Goal: Task Accomplishment & Management: Use online tool/utility

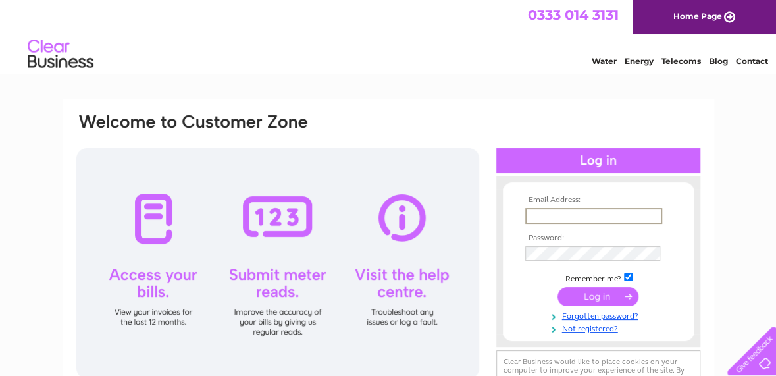
click at [540, 215] on input "text" at bounding box center [593, 216] width 137 height 16
type input "haranmoffat@outlook.com"
click at [608, 298] on input "submit" at bounding box center [598, 297] width 81 height 18
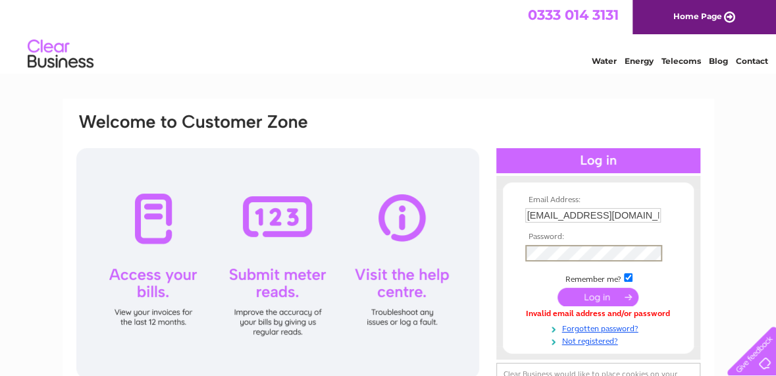
click at [606, 298] on input "submit" at bounding box center [598, 297] width 81 height 18
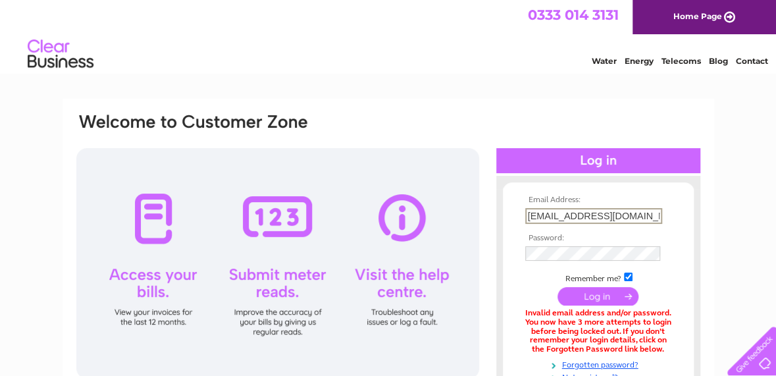
drag, startPoint x: 646, startPoint y: 212, endPoint x: 509, endPoint y: 228, distance: 137.9
click at [509, 228] on form "Email Address: haranmoffat@outlook.com Password:" at bounding box center [598, 288] width 191 height 187
click at [539, 255] on tbody "Email Address: dav Password: Remember me? Forgotten password?" at bounding box center [598, 288] width 153 height 187
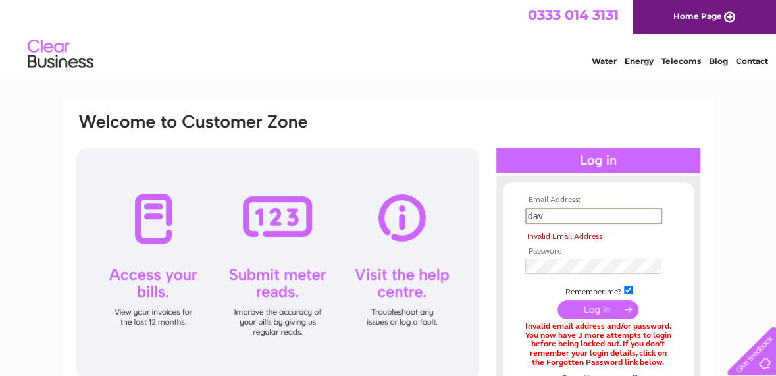
click at [557, 219] on input "dav" at bounding box center [593, 216] width 137 height 16
type input "davidharanplumber@me.com"
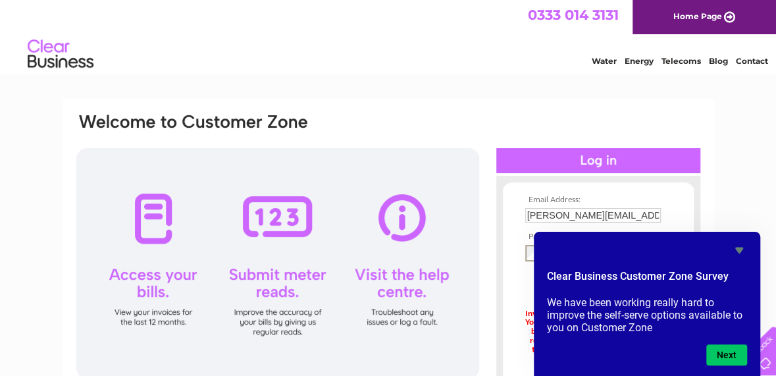
click at [740, 249] on icon "Hide survey" at bounding box center [739, 250] width 8 height 6
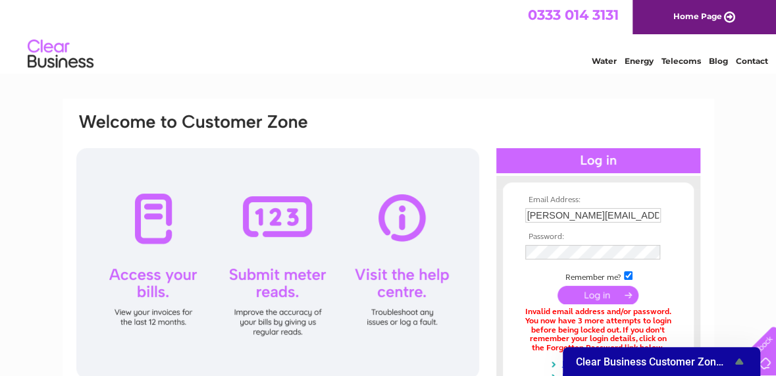
click at [599, 295] on input "submit" at bounding box center [598, 295] width 81 height 18
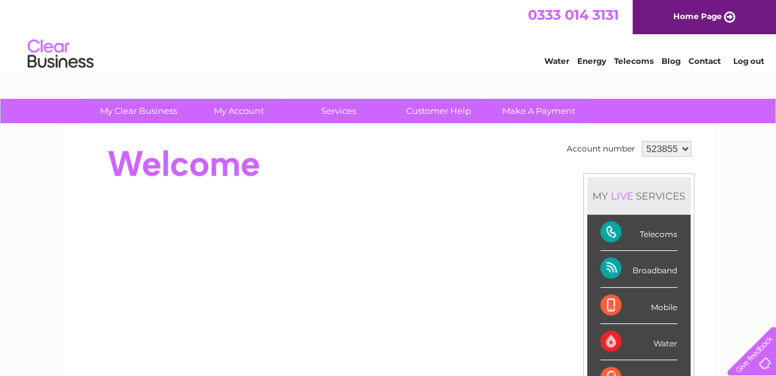
click at [686, 148] on select "523855 906558" at bounding box center [666, 149] width 49 height 16
select select "906558"
click at [642, 141] on select "523855 906558" at bounding box center [666, 149] width 49 height 16
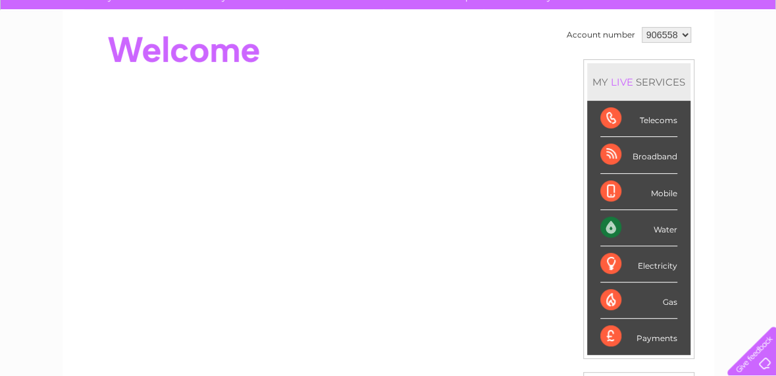
scroll to position [66, 0]
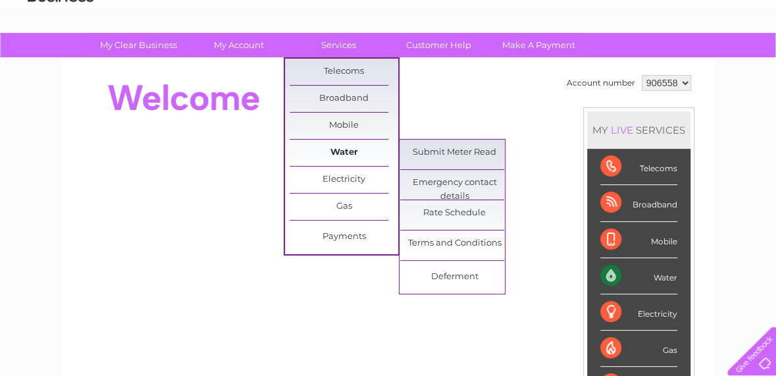
click at [342, 148] on link "Water" at bounding box center [344, 153] width 109 height 26
click at [435, 151] on link "Submit Meter Read" at bounding box center [454, 153] width 109 height 26
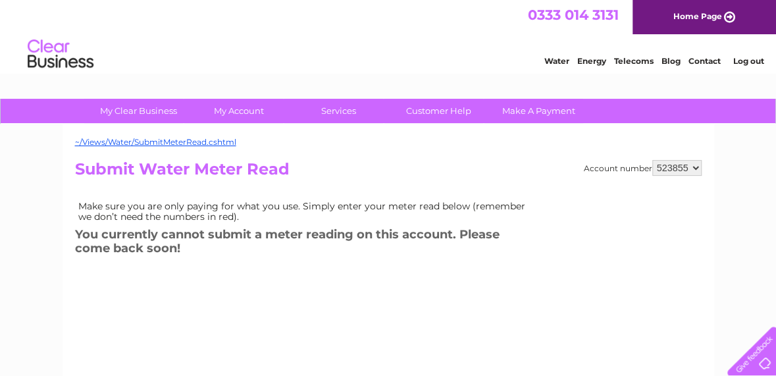
click at [696, 170] on select "523855 906558" at bounding box center [676, 168] width 49 height 16
click at [459, 164] on h2 "Submit Water Meter Read" at bounding box center [388, 172] width 627 height 25
